Goal: Task Accomplishment & Management: Complete application form

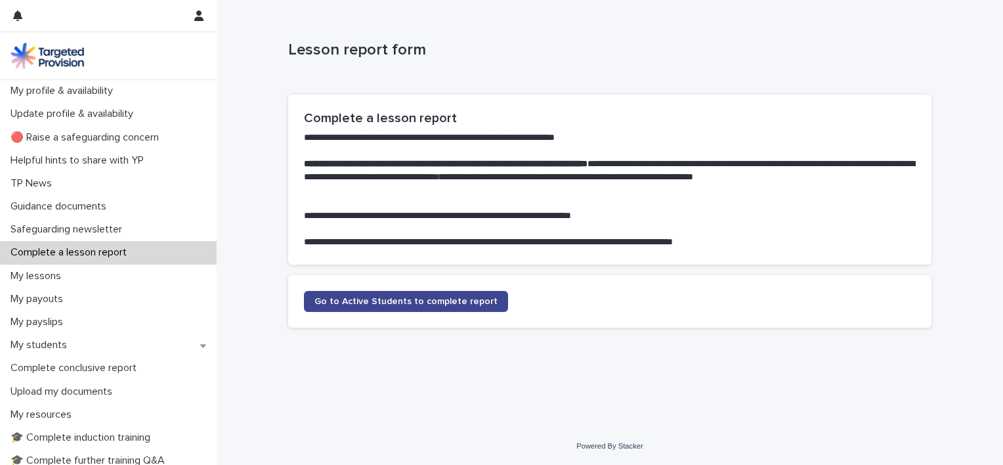
click at [348, 297] on span "Go to Active Students to complete report" at bounding box center [405, 301] width 183 height 9
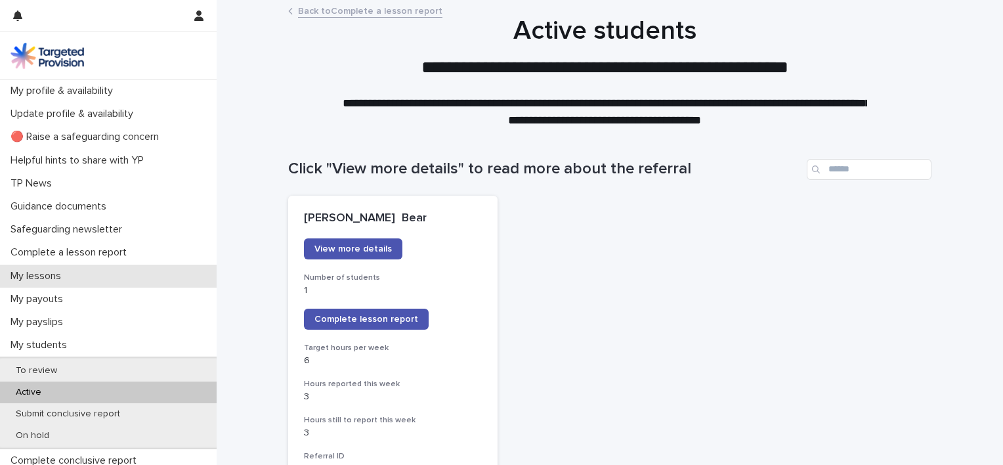
click at [41, 280] on p "My lessons" at bounding box center [38, 276] width 66 height 12
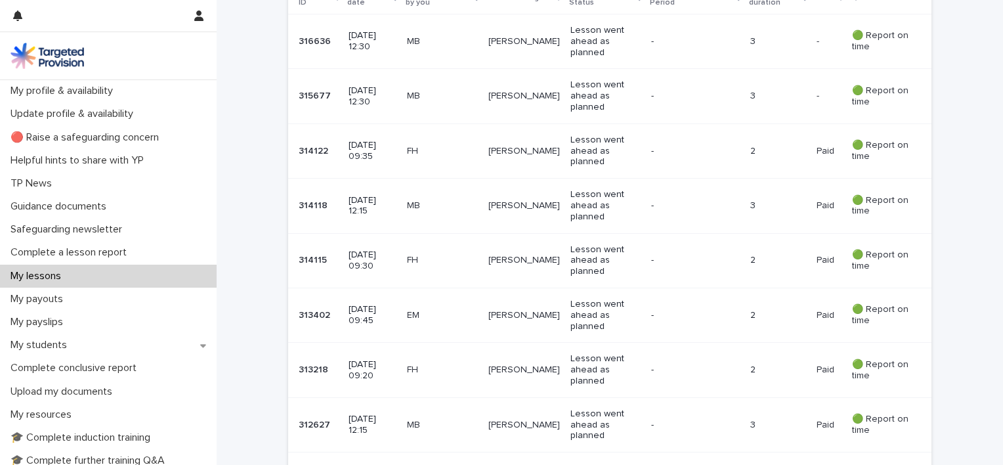
scroll to position [112, 0]
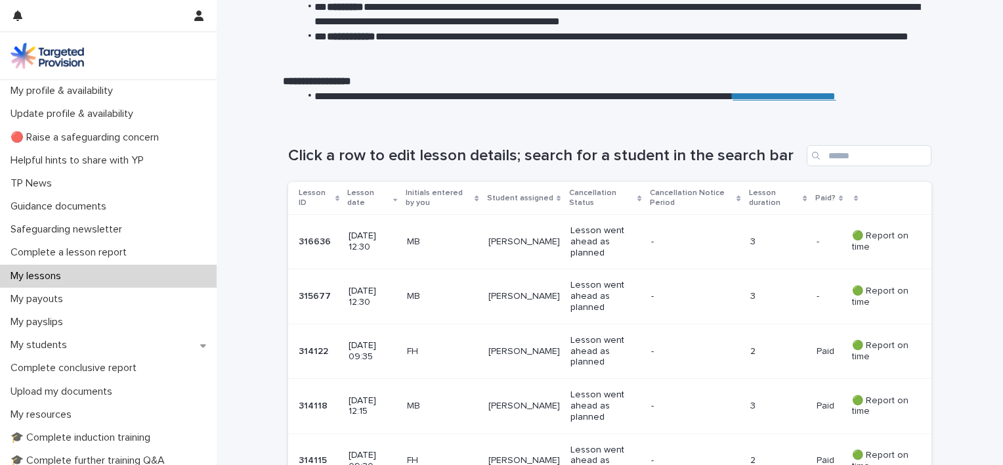
click at [588, 242] on p "Lesson went ahead as planned" at bounding box center [606, 241] width 70 height 33
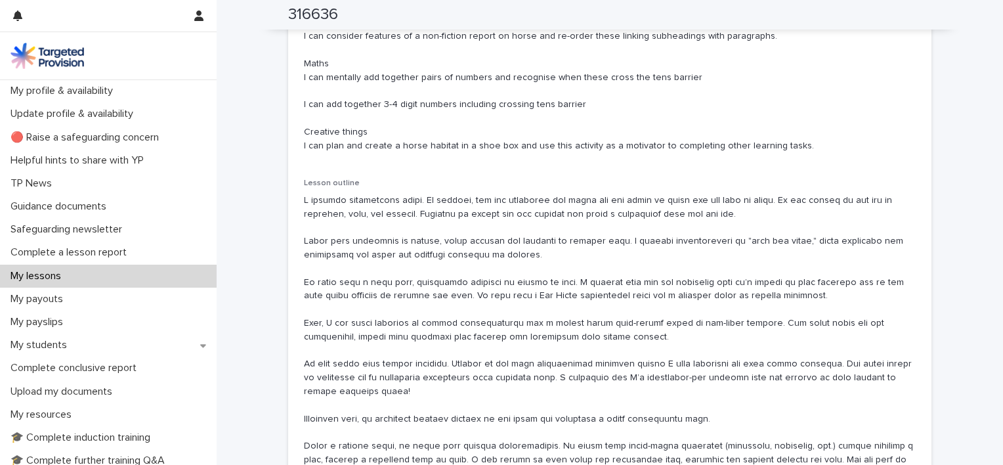
scroll to position [842, 0]
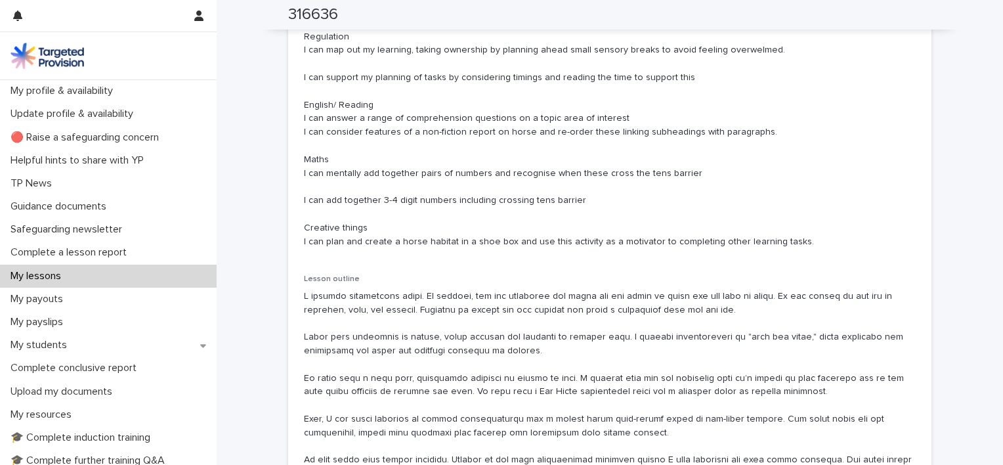
drag, startPoint x: 788, startPoint y: 238, endPoint x: 297, endPoint y: 34, distance: 531.6
click at [297, 34] on div "Lesson aims and objectives Regulation I can map out my learning, taking ownersh…" at bounding box center [609, 322] width 643 height 615
copy p "Regulation I can map out my learning, taking ownership by planning ahead small …"
click at [38, 343] on p "My students" at bounding box center [41, 345] width 72 height 12
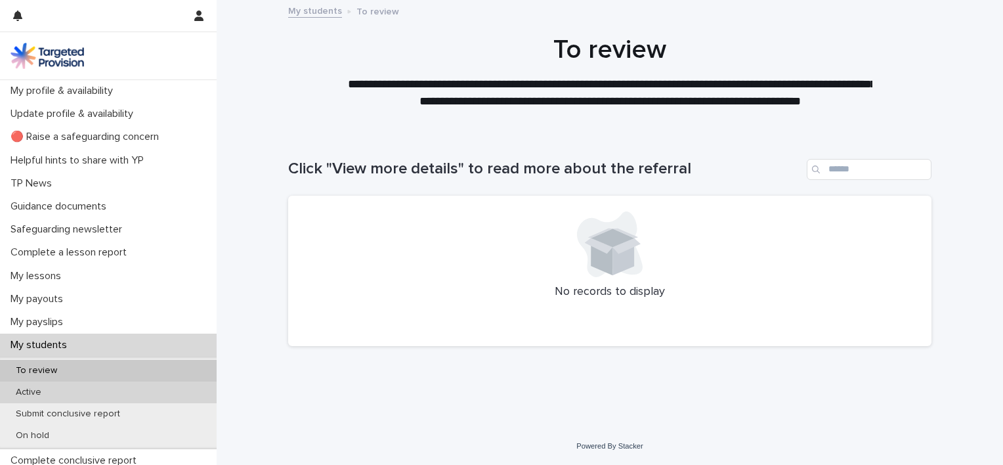
click at [29, 390] on p "Active" at bounding box center [28, 392] width 47 height 11
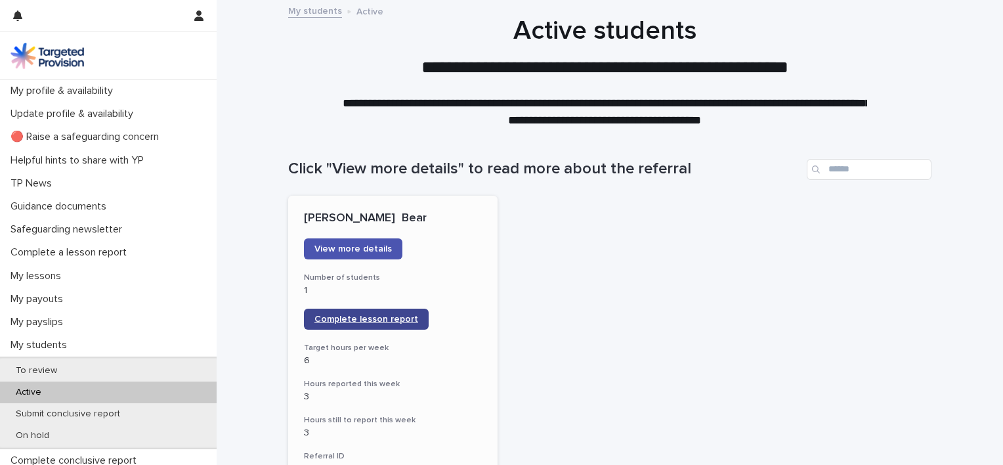
click at [334, 315] on span "Complete lesson report" at bounding box center [366, 318] width 104 height 9
